Goal: Navigation & Orientation: Go to known website

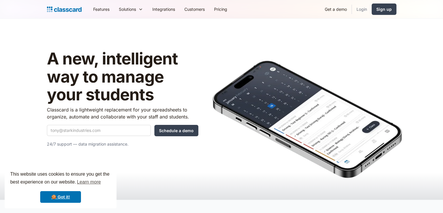
click at [361, 10] on link "Login" at bounding box center [362, 9] width 20 height 13
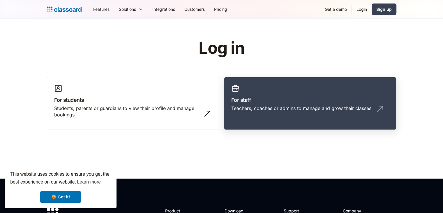
click at [276, 102] on h3 "For staff" at bounding box center [310, 100] width 158 height 8
